Goal: Transaction & Acquisition: Purchase product/service

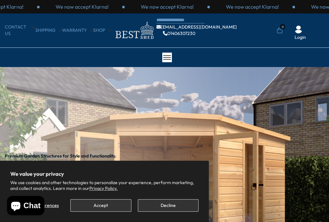
click at [165, 207] on button "Decline" at bounding box center [168, 205] width 61 height 13
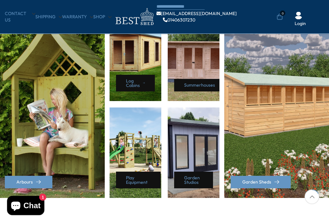
scroll to position [302, 0]
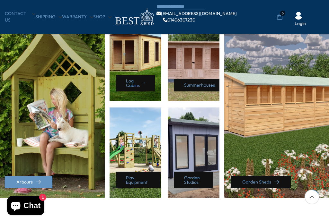
click at [249, 184] on link "Garden Sheds" at bounding box center [260, 182] width 60 height 13
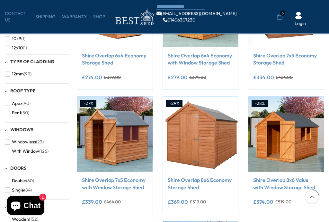
scroll to position [177, 0]
click at [8, 150] on span "button" at bounding box center [7, 151] width 5 height 5
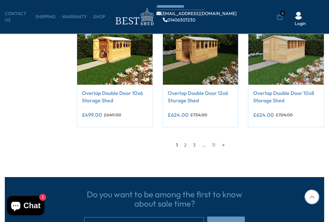
scroll to position [508, 0]
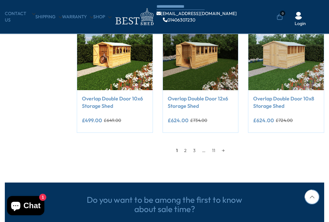
click at [185, 150] on link "2" at bounding box center [185, 151] width 9 height 10
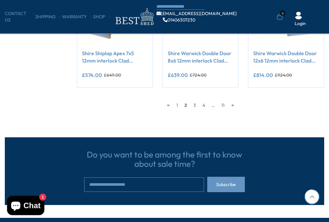
scroll to position [556, 0]
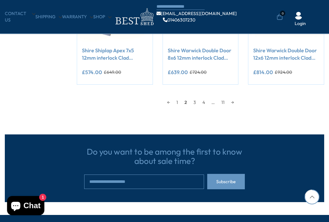
click at [196, 104] on link "3" at bounding box center [194, 103] width 9 height 10
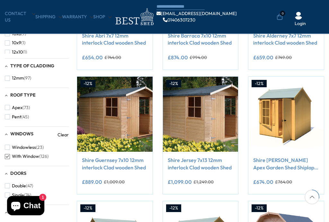
scroll to position [201, 0]
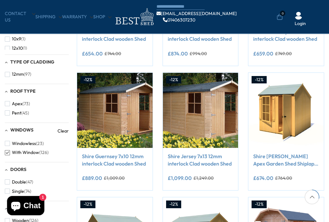
click at [282, 162] on link "Shire [PERSON_NAME] Apex Garden Shed Shiplap 7x7" at bounding box center [286, 160] width 66 height 14
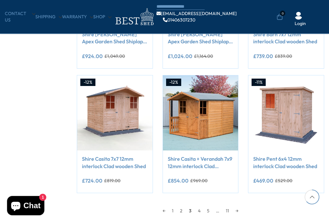
scroll to position [446, 0]
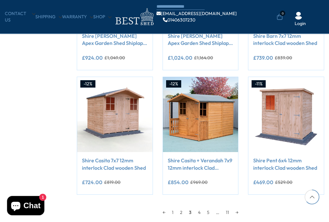
click at [199, 164] on link "Shire Casita + Verandah 7x9 12mm interlock Clad wooden Shed" at bounding box center [200, 164] width 66 height 14
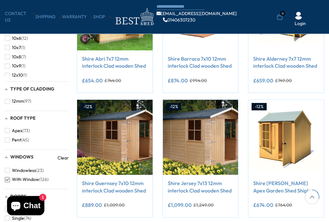
scroll to position [67, 0]
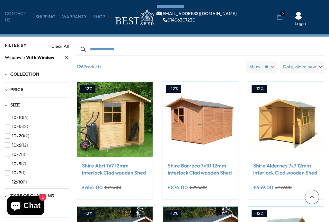
scroll to position [567, 0]
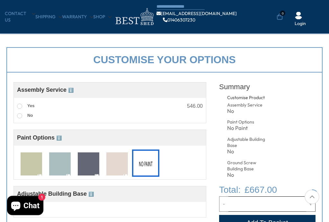
scroll to position [189, 0]
click at [85, 164] on img at bounding box center [88, 164] width 21 height 24
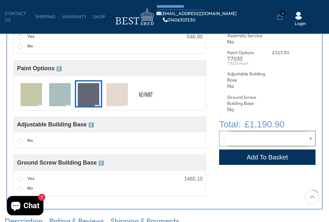
scroll to position [258, 0]
click at [31, 90] on img at bounding box center [31, 95] width 21 height 24
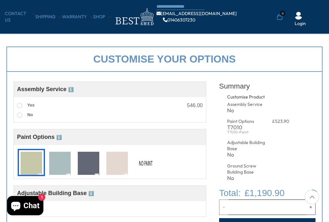
scroll to position [190, 0]
click at [24, 103] on label "Yes" at bounding box center [25, 106] width 17 height 8
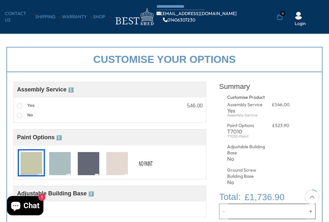
click at [145, 167] on img at bounding box center [145, 164] width 21 height 24
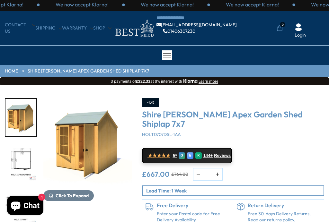
scroll to position [0, 0]
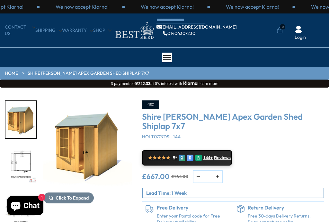
click at [291, 170] on div "£667.00 £764.00 * Notify me" at bounding box center [233, 176] width 182 height 13
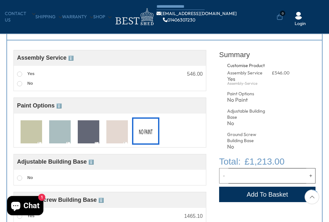
scroll to position [221, 0]
click at [18, 86] on label "No" at bounding box center [25, 84] width 16 height 8
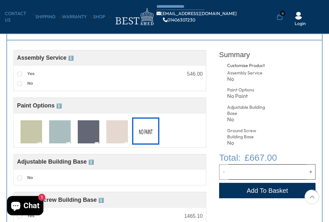
click at [14, 70] on div "Assembly Service Choosing your building with our assembly service is a great op…" at bounding box center [110, 78] width 192 height 19
click at [17, 70] on label "Yes" at bounding box center [25, 74] width 17 height 8
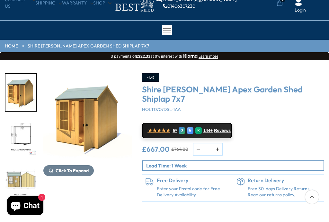
scroll to position [27, 0]
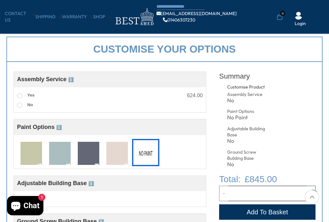
scroll to position [200, 0]
click at [19, 94] on span at bounding box center [19, 95] width 5 height 5
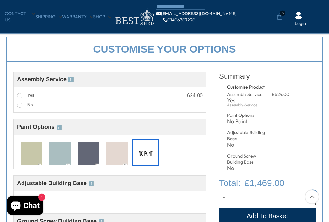
scroll to position [200, 0]
click at [117, 155] on img at bounding box center [116, 154] width 21 height 24
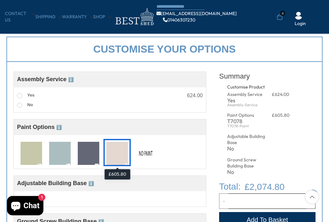
click at [86, 151] on img at bounding box center [88, 154] width 21 height 24
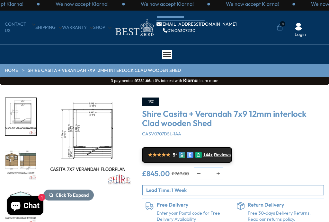
scroll to position [0, 0]
